Goal: Task Accomplishment & Management: Use online tool/utility

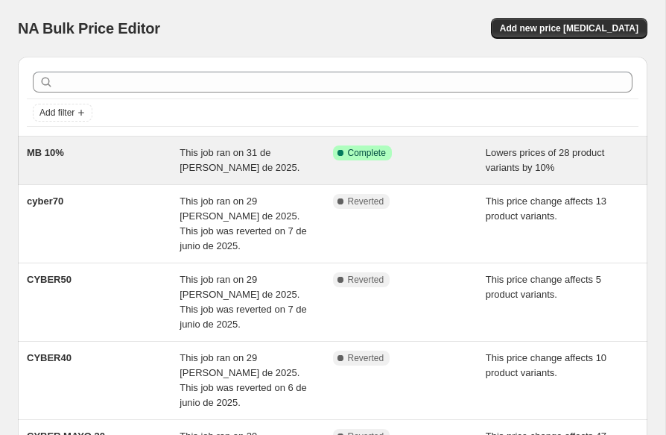
click at [54, 158] on span "MB 10%" at bounding box center [45, 152] width 37 height 11
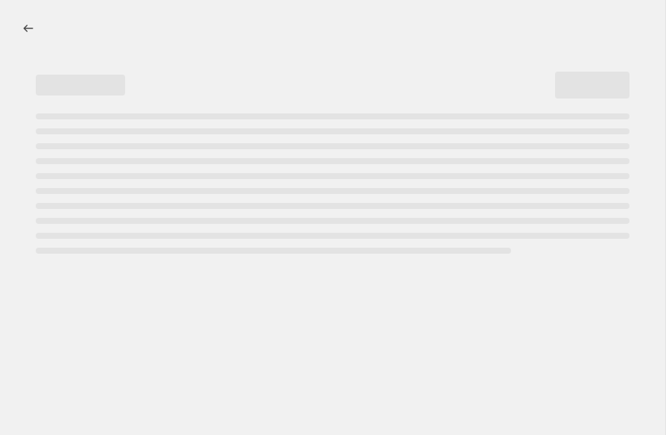
select select "percentage"
select select "vendor"
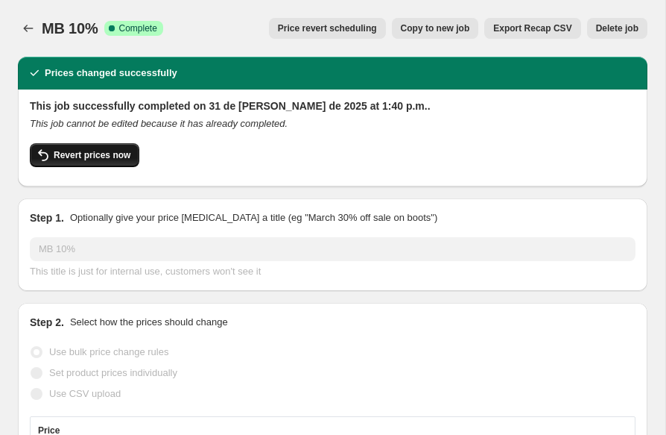
click at [77, 155] on span "Revert prices now" at bounding box center [92, 155] width 77 height 12
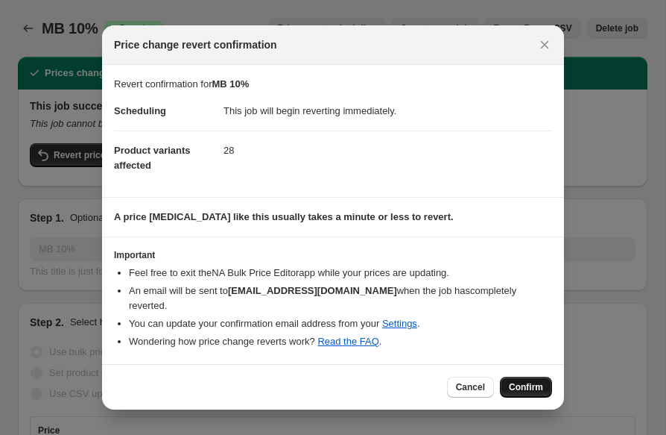
click at [544, 385] on button "Confirm" at bounding box center [526, 386] width 52 height 21
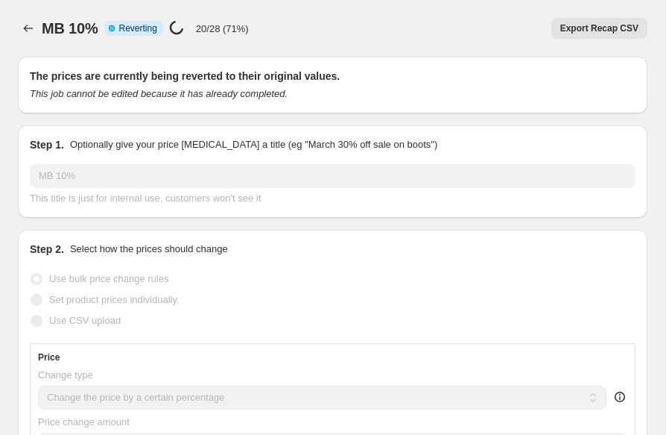
select select "percentage"
select select "vendor"
